Goal: Task Accomplishment & Management: Manage account settings

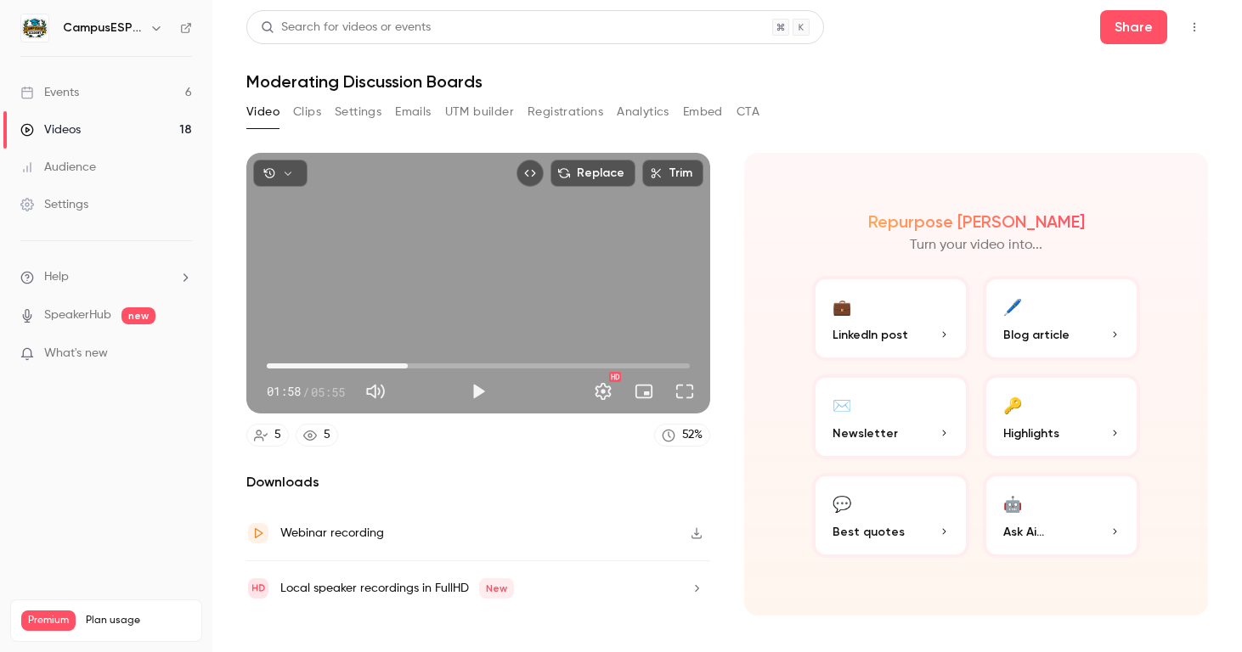
click at [96, 87] on link "Events 6" at bounding box center [106, 92] width 212 height 37
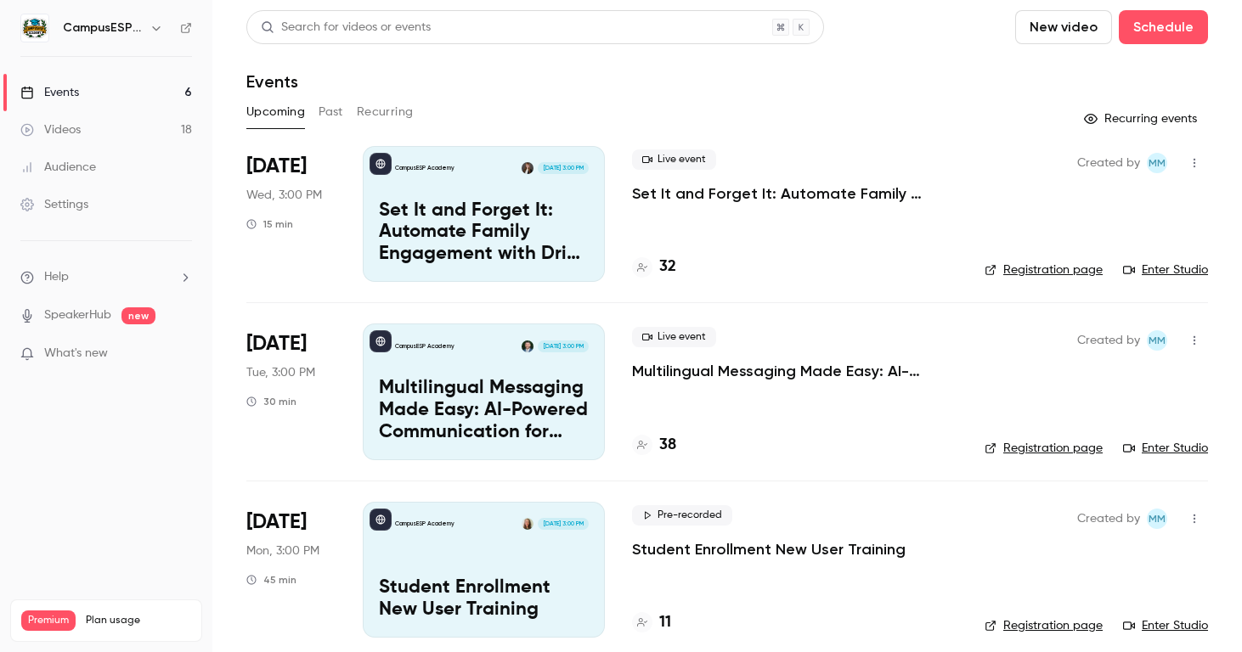
click at [665, 445] on h4 "38" at bounding box center [667, 445] width 17 height 23
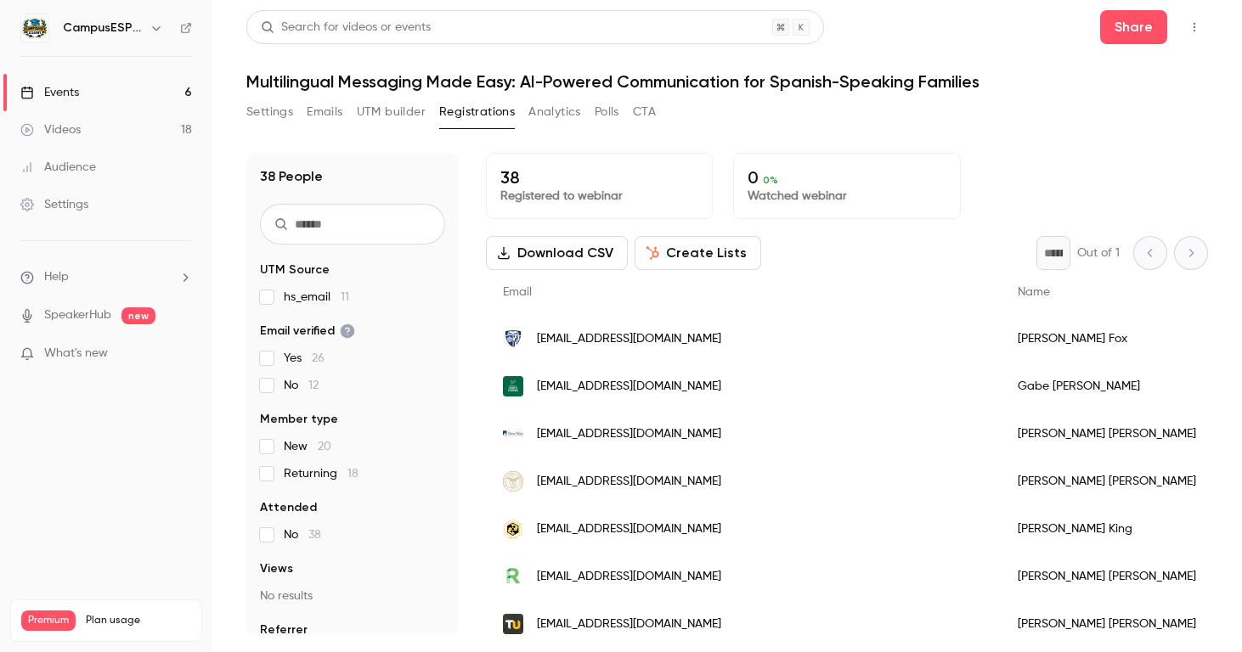
click at [77, 97] on div "Events" at bounding box center [49, 92] width 59 height 17
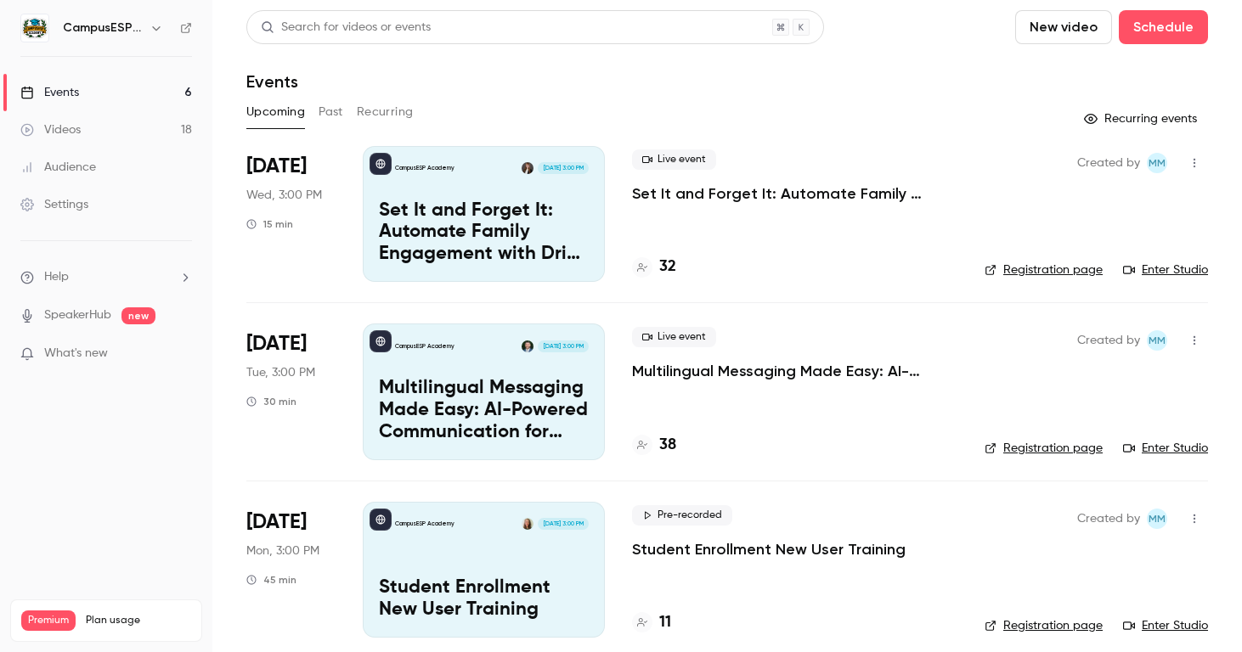
click at [516, 243] on p "Set It and Forget It: Automate Family Engagement with Drip Text Messages" at bounding box center [484, 232] width 210 height 65
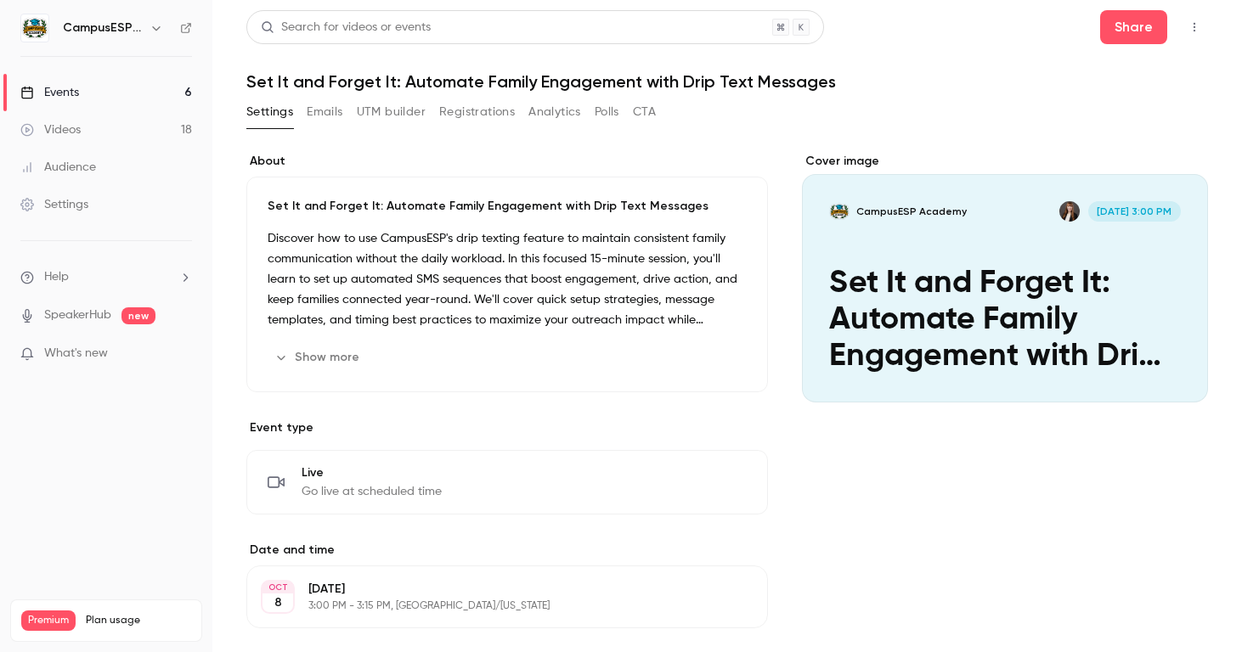
click at [561, 107] on button "Analytics" at bounding box center [554, 112] width 53 height 27
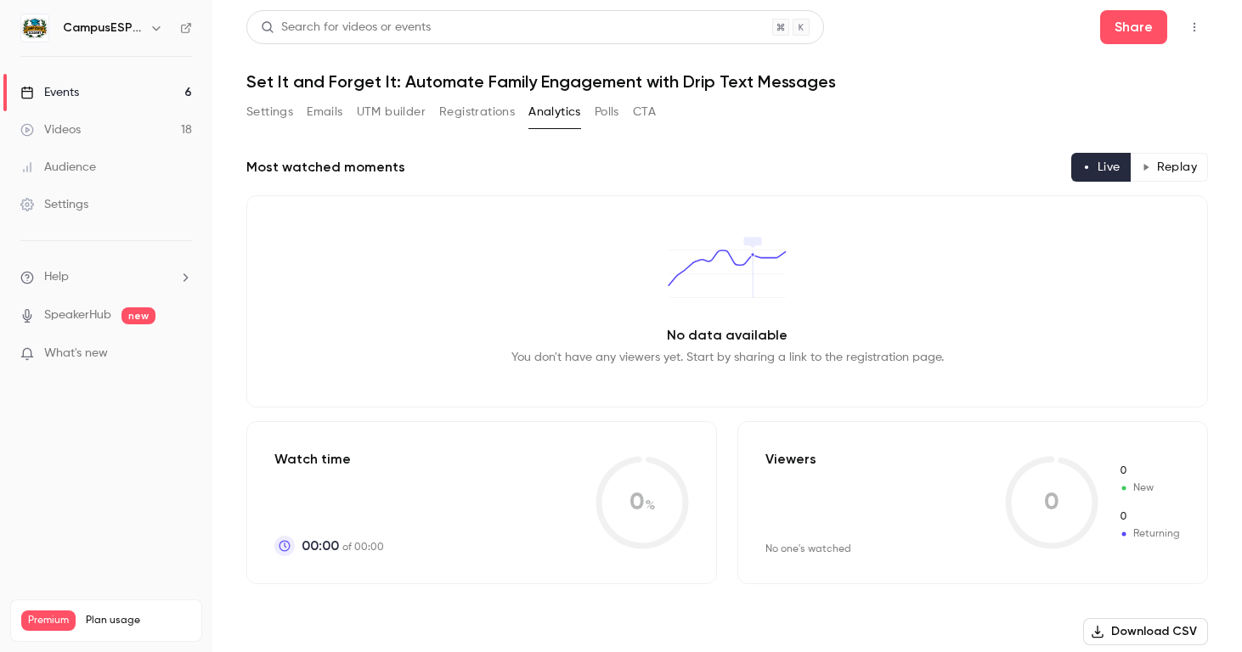
click at [86, 99] on link "Events 6" at bounding box center [106, 92] width 212 height 37
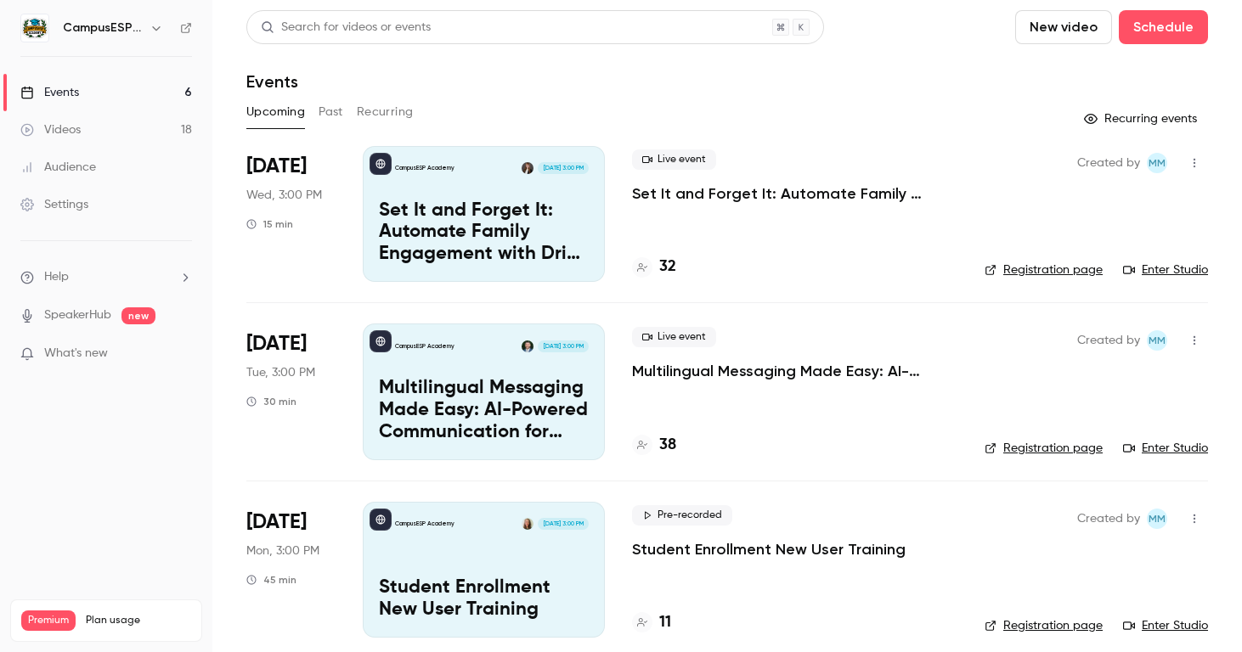
click at [1025, 268] on link "Registration page" at bounding box center [1044, 270] width 118 height 17
click at [80, 88] on link "Events 6" at bounding box center [106, 92] width 212 height 37
click at [474, 229] on p "Set It and Forget It: Automate Family Engagement with Drip Text Messages" at bounding box center [484, 232] width 210 height 65
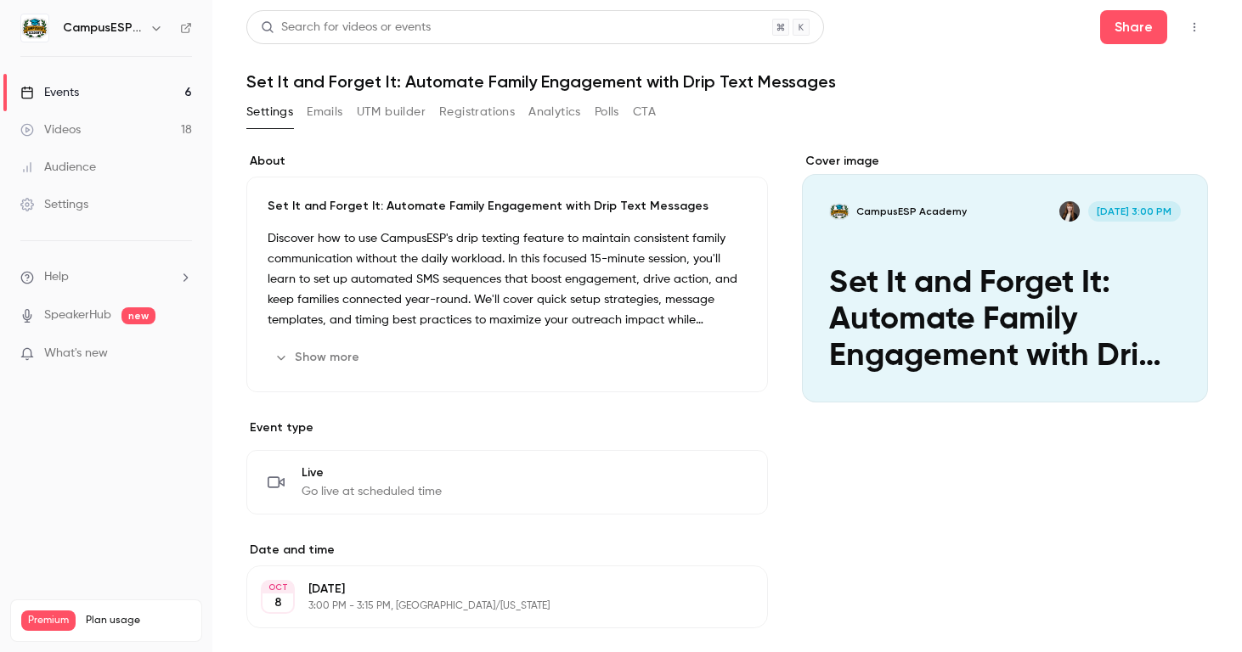
click at [325, 106] on button "Emails" at bounding box center [325, 112] width 36 height 27
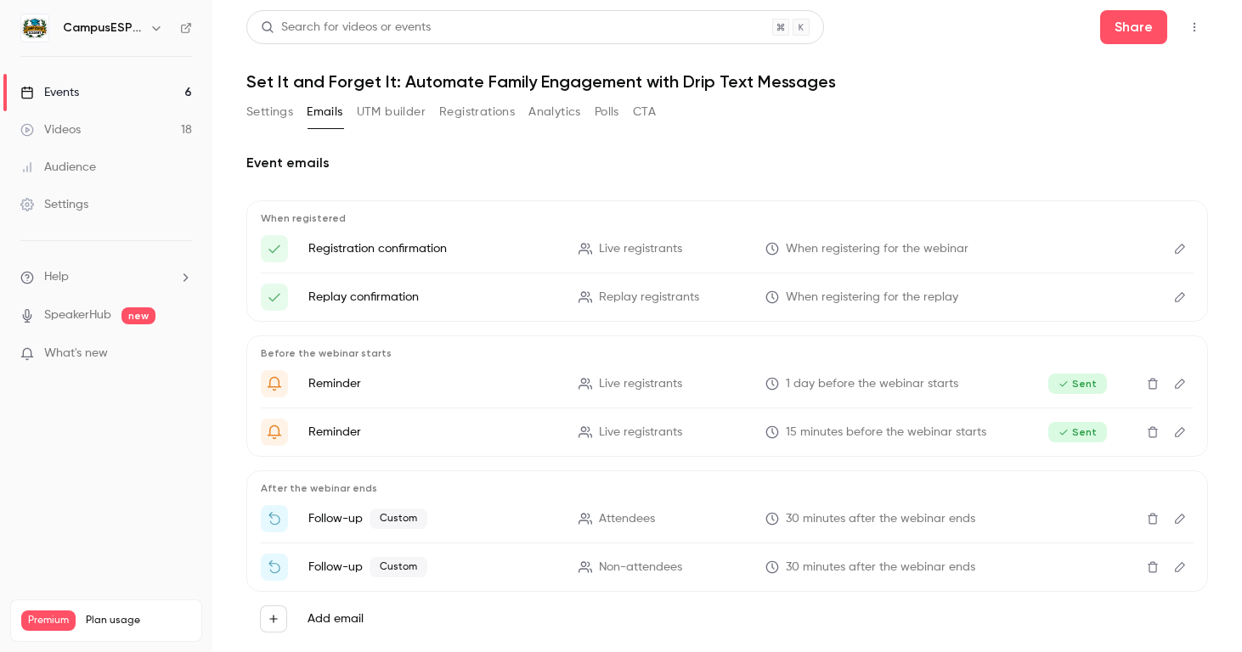
click at [1174, 519] on icon "Edit" at bounding box center [1180, 519] width 14 height 12
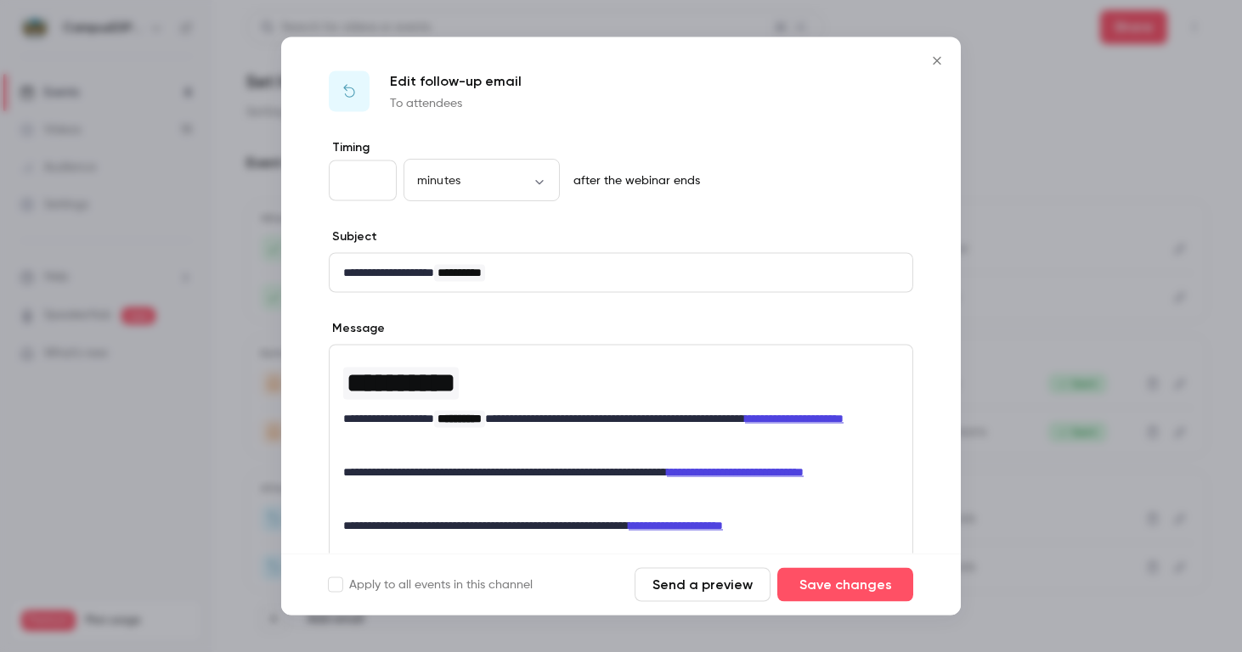
click at [745, 425] on link "**********" at bounding box center [794, 419] width 99 height 12
drag, startPoint x: 466, startPoint y: 433, endPoint x: 338, endPoint y: 433, distance: 128.3
click at [337, 433] on div "**********" at bounding box center [621, 463] width 583 height 235
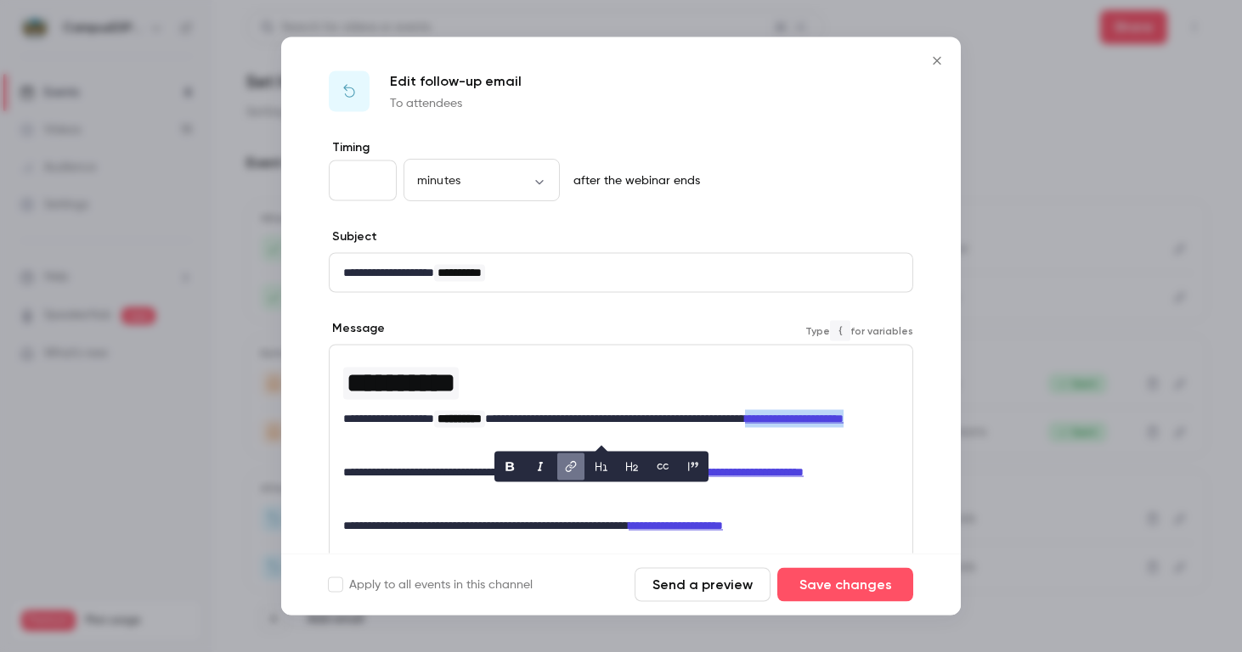
copy link "**********"
click at [938, 58] on icon "Close" at bounding box center [937, 61] width 20 height 14
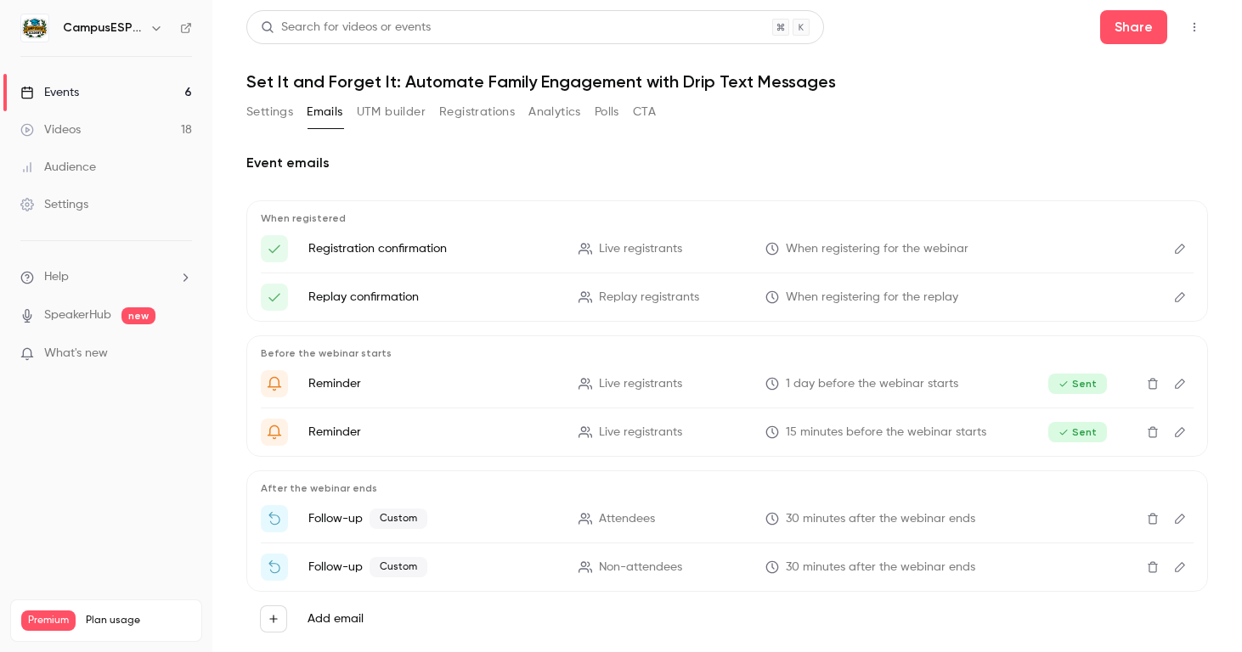
click at [78, 91] on div "Events" at bounding box center [49, 92] width 59 height 17
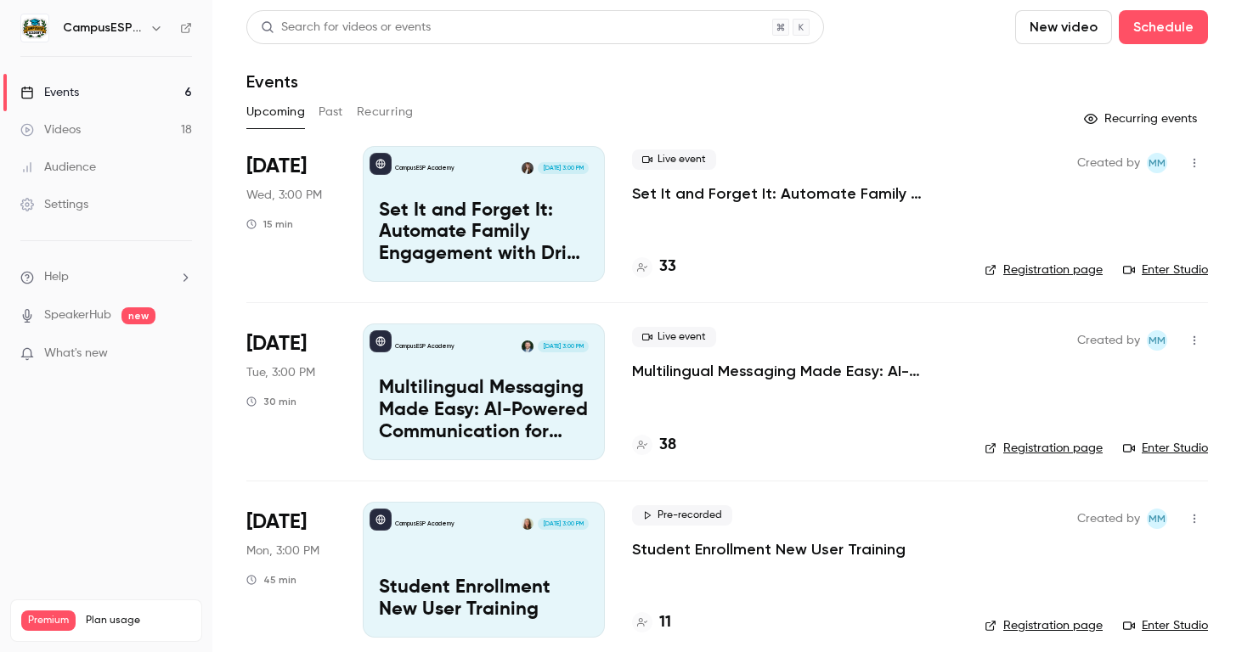
click at [67, 95] on div "Events" at bounding box center [49, 92] width 59 height 17
click at [90, 91] on link "Events 6" at bounding box center [106, 92] width 212 height 37
